Goal: Information Seeking & Learning: Understand process/instructions

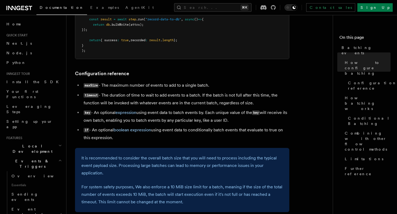
scroll to position [251, 0]
click at [195, 122] on ul "maxSize - The maximum number of events to add to a single batch. timeout - The …" at bounding box center [182, 112] width 214 height 60
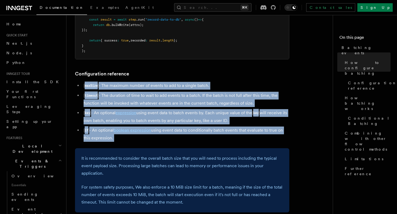
drag, startPoint x: 195, startPoint y: 122, endPoint x: 196, endPoint y: 80, distance: 42.1
click at [196, 82] on ul "maxSize - The maximum number of events to add to a single batch. timeout - The …" at bounding box center [182, 112] width 214 height 60
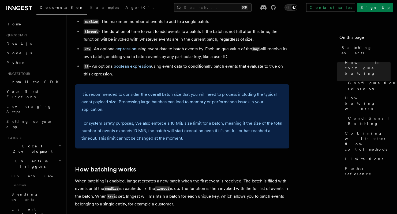
click at [179, 99] on p "It is recommended to consider the overall batch size that you will need to proc…" at bounding box center [182, 102] width 202 height 23
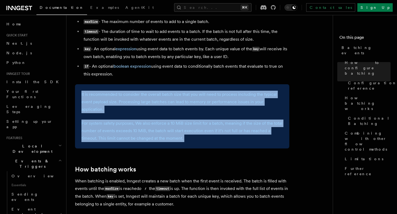
drag, startPoint x: 179, startPoint y: 99, endPoint x: 182, endPoint y: 125, distance: 25.6
click at [182, 125] on div "It is recommended to consider the overall batch size that you will need to proc…" at bounding box center [182, 116] width 214 height 64
click at [182, 125] on p "For system safety purposes, We also enforce a 10 MiB size limit for a batch, me…" at bounding box center [182, 131] width 202 height 23
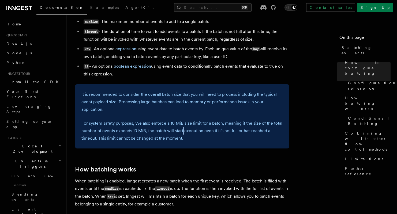
click at [182, 125] on p "For system safety purposes, We also enforce a 10 MiB size limit for a batch, me…" at bounding box center [182, 131] width 202 height 23
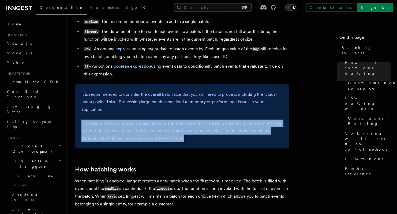
drag, startPoint x: 182, startPoint y: 125, endPoint x: 191, endPoint y: 130, distance: 9.7
click at [191, 130] on p "For system safety purposes, We also enforce a 10 MiB size limit for a batch, me…" at bounding box center [182, 131] width 202 height 23
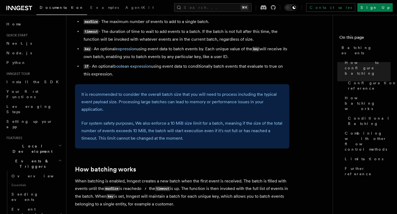
click at [191, 130] on p "For system safety purposes, We also enforce a 10 MiB size limit for a batch, me…" at bounding box center [182, 131] width 202 height 23
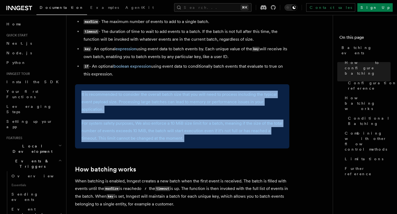
drag, startPoint x: 191, startPoint y: 130, endPoint x: 187, endPoint y: 100, distance: 30.6
click at [187, 100] on div "It is recommended to consider the overall batch size that you will need to proc…" at bounding box center [182, 116] width 214 height 64
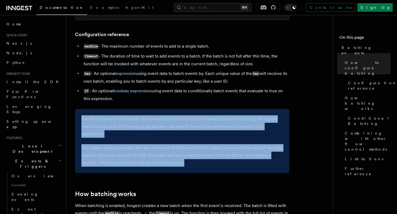
scroll to position [290, 0]
click at [139, 109] on div "It is recommended to consider the overall batch size that you will need to proc…" at bounding box center [182, 141] width 214 height 64
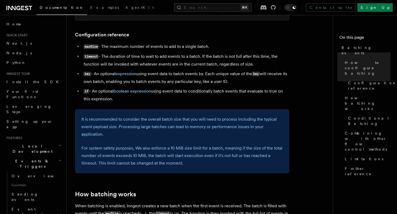
click at [143, 147] on p "For system safety purposes, We also enforce a 10 MiB size limit for a batch, me…" at bounding box center [182, 156] width 202 height 23
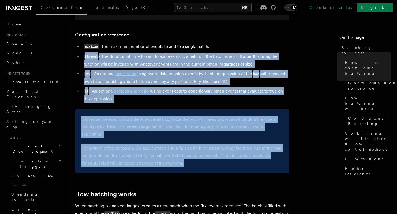
drag, startPoint x: 143, startPoint y: 147, endPoint x: 142, endPoint y: 50, distance: 97.1
click at [142, 50] on article "Features Events & Triggers Batching events Batching allows a function to proces…" at bounding box center [202, 147] width 254 height 827
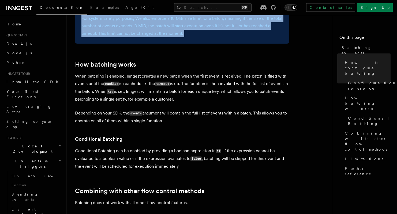
scroll to position [438, 0]
